Goal: Find specific page/section

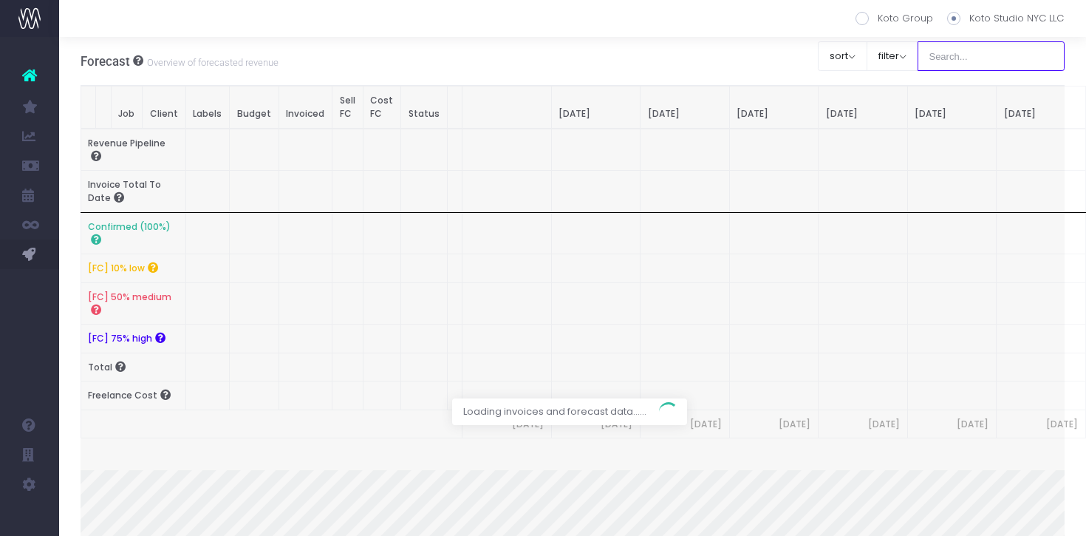
click at [984, 63] on input "text" at bounding box center [992, 56] width 148 height 30
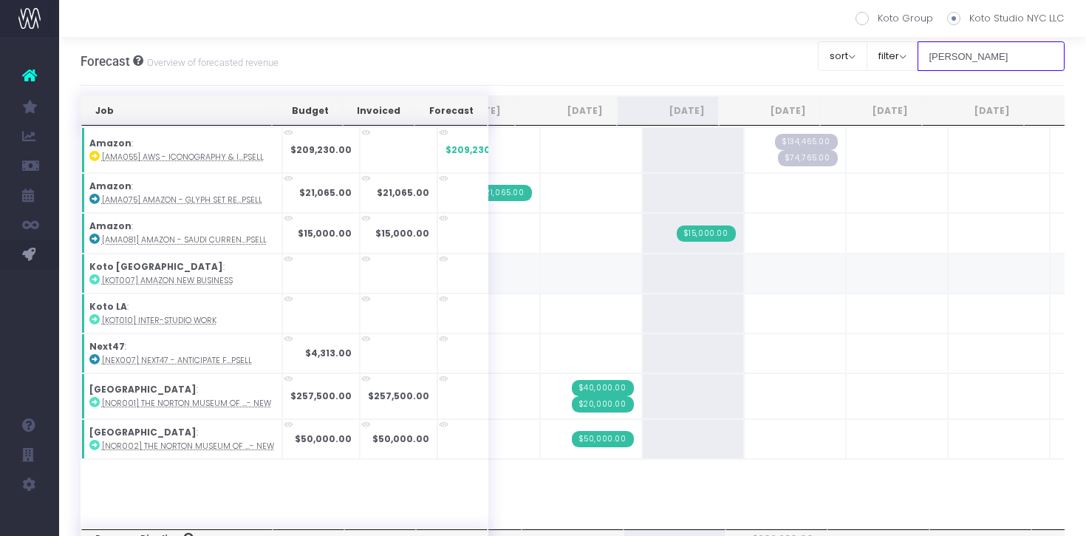
scroll to position [0, 174]
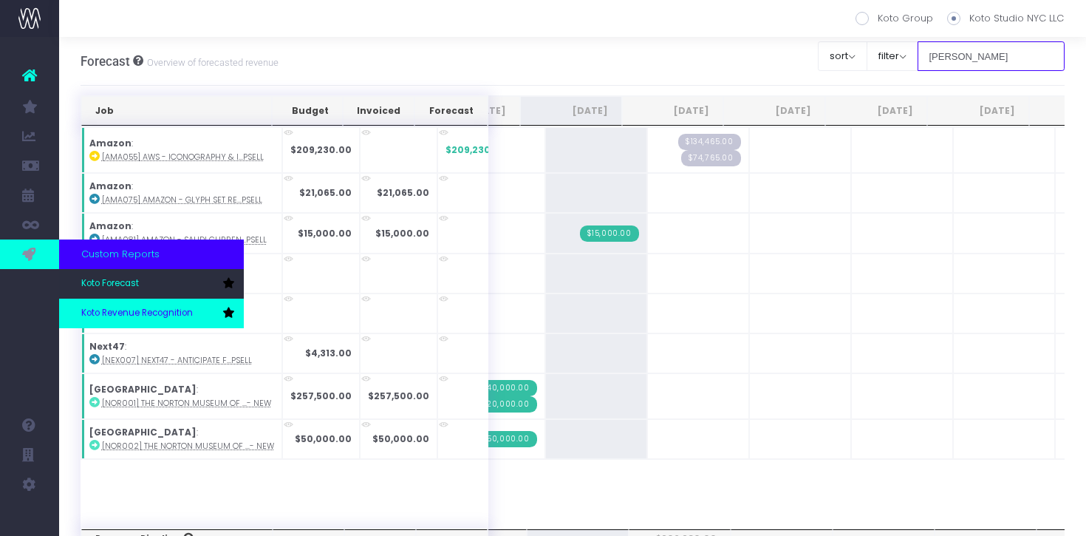
type input "[PERSON_NAME]"
click at [98, 299] on link "Koto Revenue Recognition" at bounding box center [151, 314] width 185 height 30
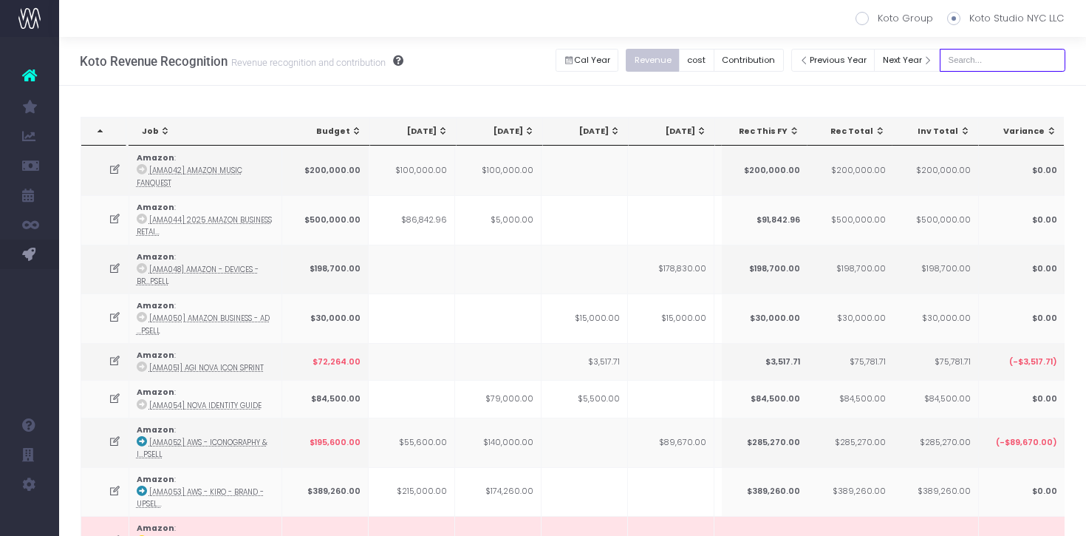
click at [1009, 57] on input "text" at bounding box center [1003, 60] width 126 height 23
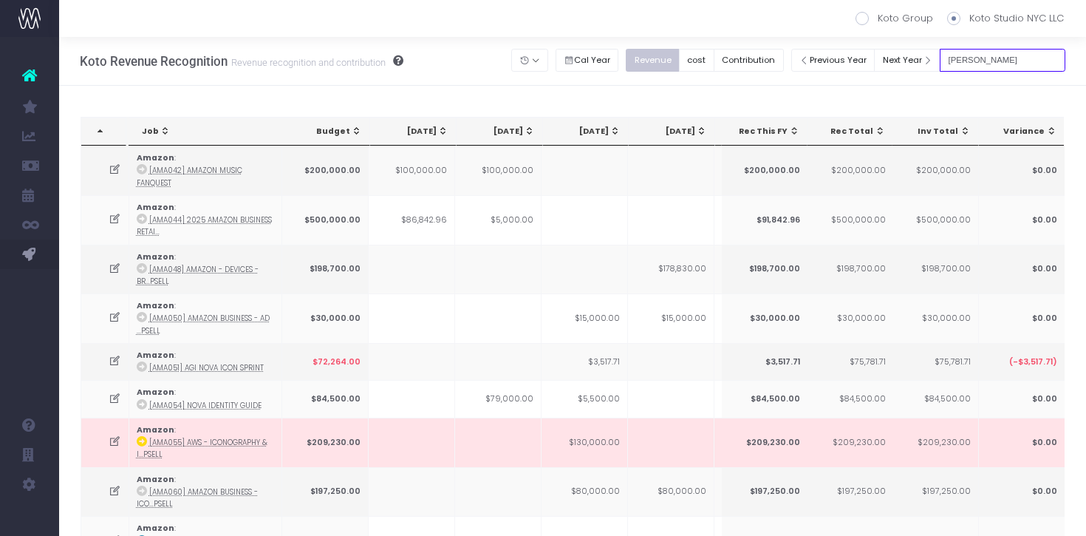
type input "[PERSON_NAME]"
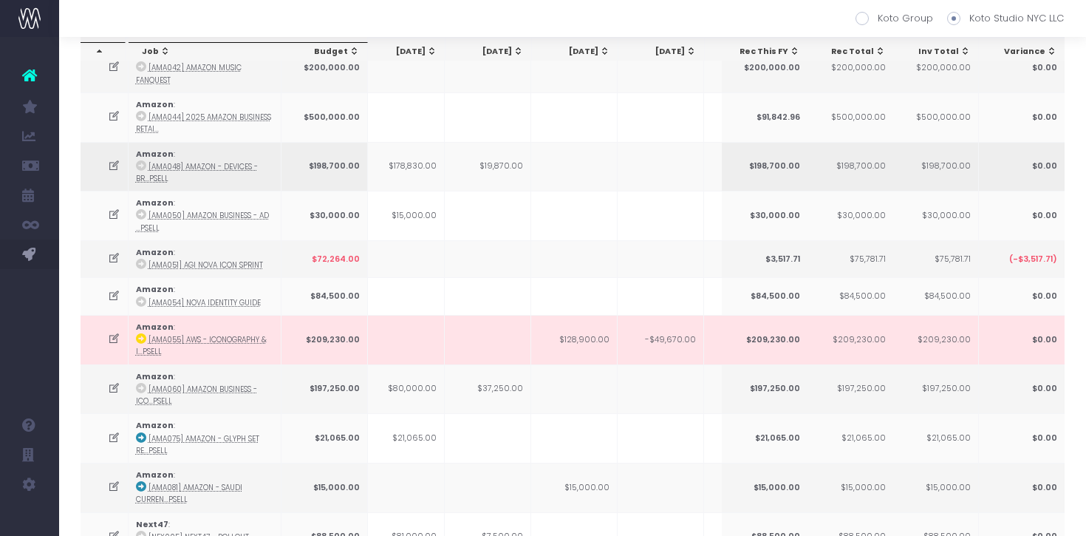
scroll to position [0, 313]
